Goal: Find specific page/section: Find specific page/section

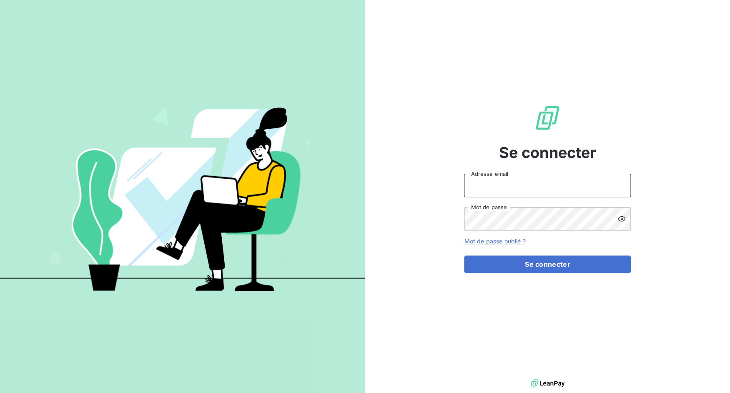
click at [494, 181] on input "Adresse email" at bounding box center [547, 185] width 167 height 23
drag, startPoint x: 496, startPoint y: 189, endPoint x: 525, endPoint y: 186, distance: 29.3
click at [525, 186] on input "admin@3dcelo" at bounding box center [547, 185] width 167 height 23
type input "admin@altecc"
click at [464, 256] on button "Se connecter" at bounding box center [547, 265] width 167 height 18
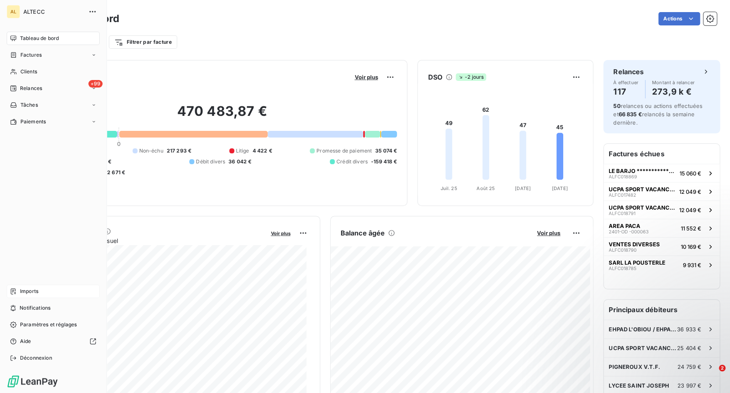
click at [30, 291] on span "Imports" at bounding box center [29, 292] width 18 height 8
click at [31, 291] on span "Imports" at bounding box center [29, 292] width 18 height 8
click at [19, 55] on div "Factures" at bounding box center [26, 55] width 32 height 8
click at [26, 119] on span "Clients" at bounding box center [28, 122] width 17 height 8
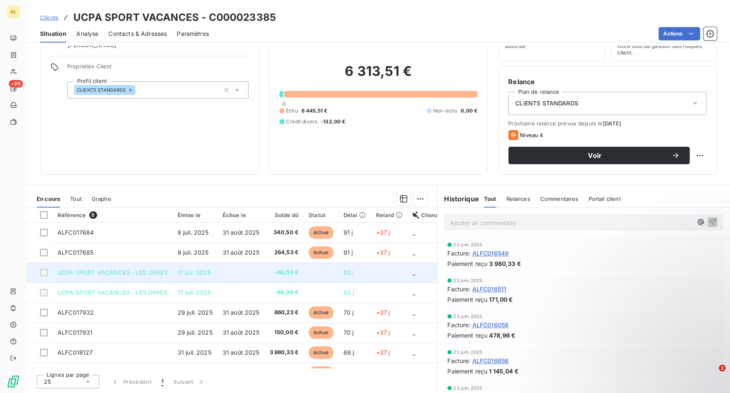
click at [236, 278] on td at bounding box center [241, 273] width 47 height 20
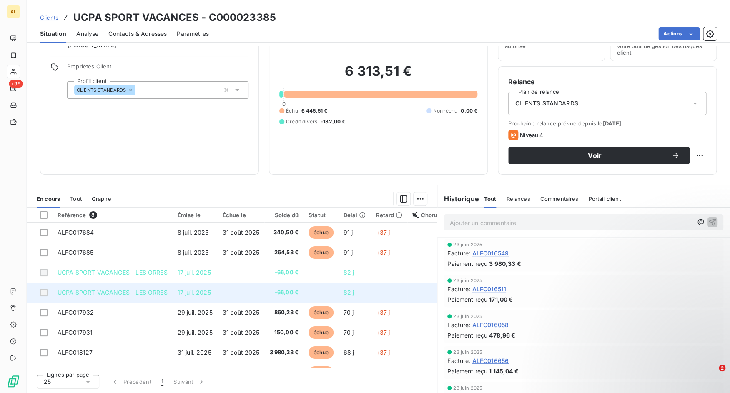
click at [238, 289] on td at bounding box center [241, 293] width 47 height 20
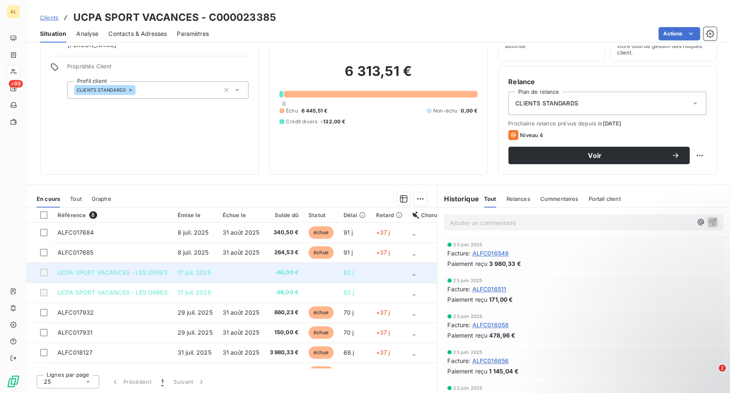
click at [205, 275] on span "17 juil. 2025" at bounding box center [194, 272] width 33 height 7
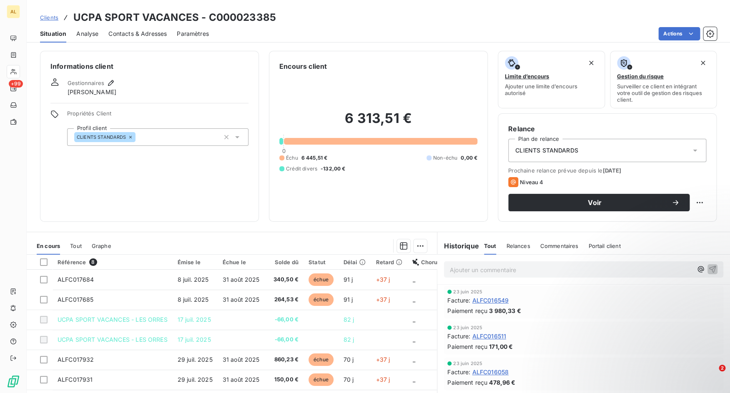
scroll to position [47, 0]
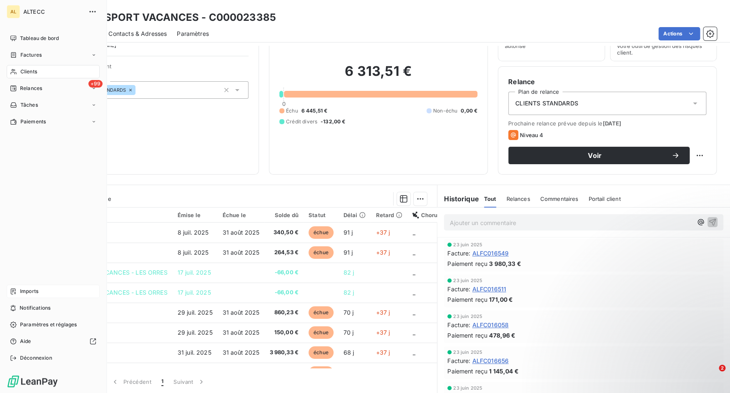
click at [22, 292] on span "Imports" at bounding box center [29, 292] width 18 height 8
click at [13, 291] on icon at bounding box center [13, 291] width 7 height 7
click at [18, 292] on div "Imports" at bounding box center [53, 291] width 93 height 13
